Goal: Information Seeking & Learning: Find specific fact

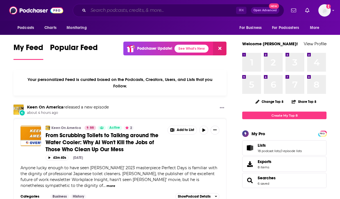
click at [152, 8] on input "Search podcasts, credits, & more..." at bounding box center [162, 10] width 148 height 9
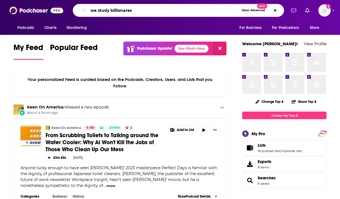
type input "we study billionares"
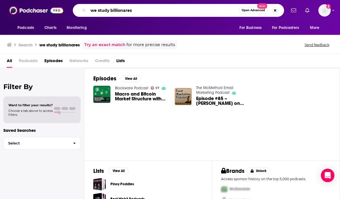
click at [141, 9] on input "we study billionares" at bounding box center [163, 10] width 151 height 9
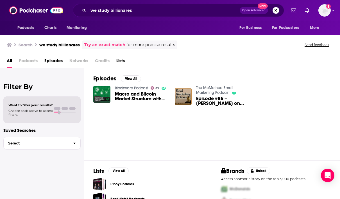
click at [27, 61] on span "Podcasts" at bounding box center [28, 62] width 19 height 12
click at [31, 60] on span "Podcasts" at bounding box center [28, 62] width 19 height 12
click at [325, 13] on img "Logged in as megcassidy" at bounding box center [324, 10] width 12 height 12
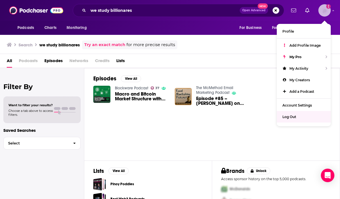
click at [300, 116] on div "Log Out" at bounding box center [303, 117] width 54 height 12
